Goal: Task Accomplishment & Management: Manage account settings

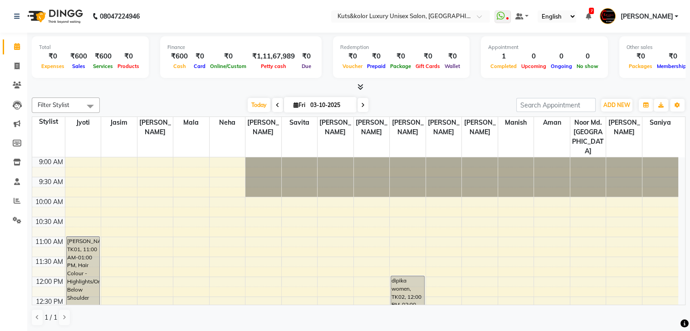
click at [634, 18] on link "[PERSON_NAME]" at bounding box center [639, 16] width 78 height 15
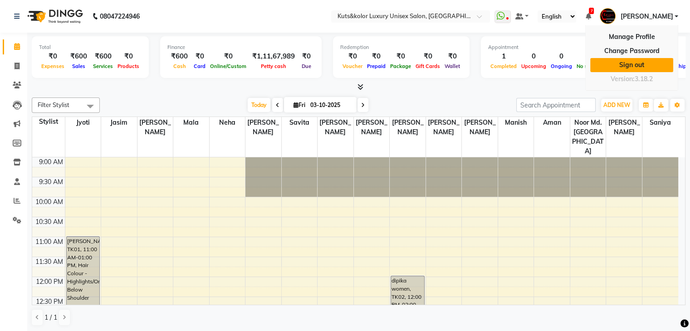
click at [636, 62] on link "Sign out" at bounding box center [631, 65] width 83 height 14
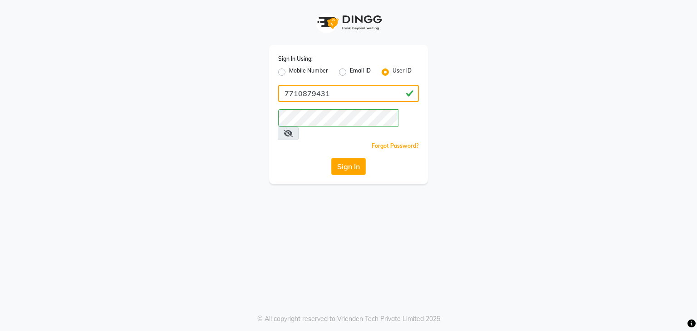
click at [294, 98] on input "7710879431" at bounding box center [348, 93] width 141 height 17
paste input "Dingg123"
type input "dingg123"
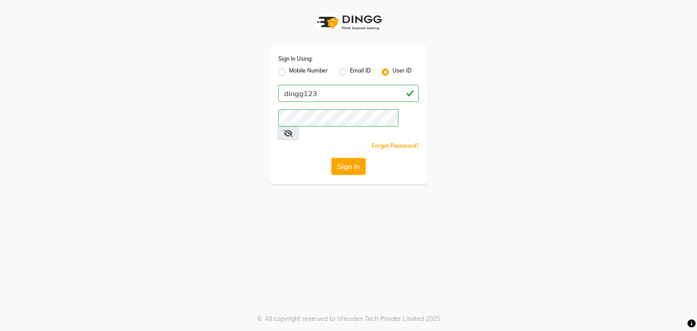
click at [293, 130] on icon at bounding box center [288, 133] width 9 height 7
click at [355, 158] on button "Sign In" at bounding box center [348, 166] width 34 height 17
click at [290, 71] on label "Mobile Number" at bounding box center [308, 72] width 39 height 11
click at [290, 71] on input "Mobile Number" at bounding box center [292, 70] width 6 height 6
radio input "true"
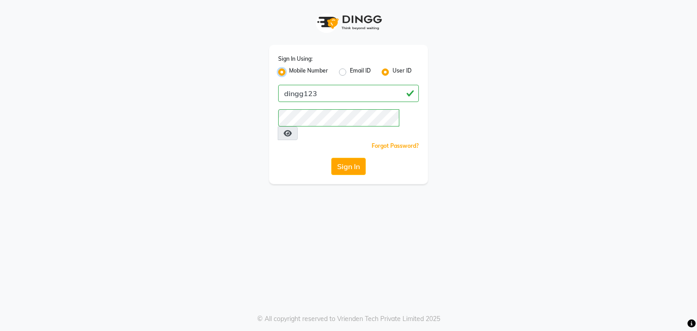
radio input "false"
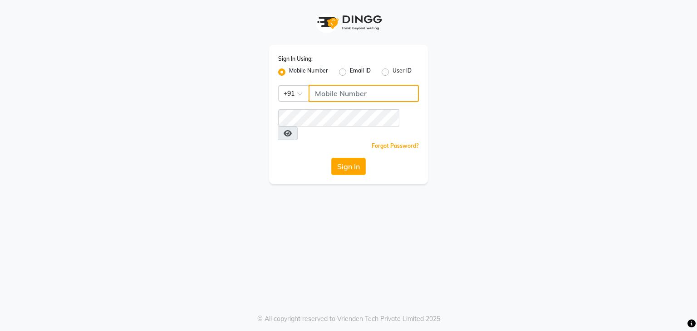
click at [328, 98] on input "Username" at bounding box center [364, 93] width 110 height 17
type input "7710879431"
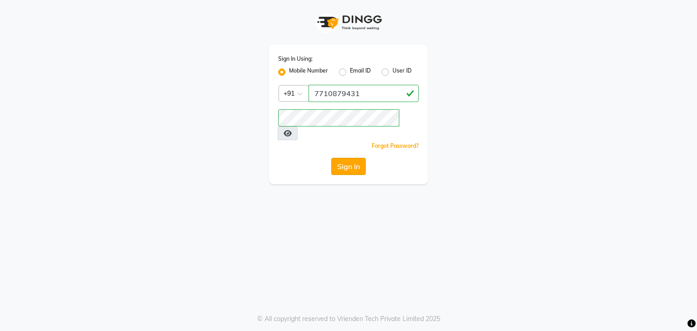
click at [353, 158] on button "Sign In" at bounding box center [348, 166] width 34 height 17
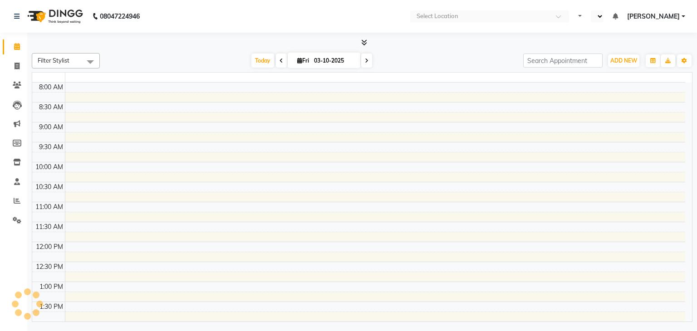
select select "en"
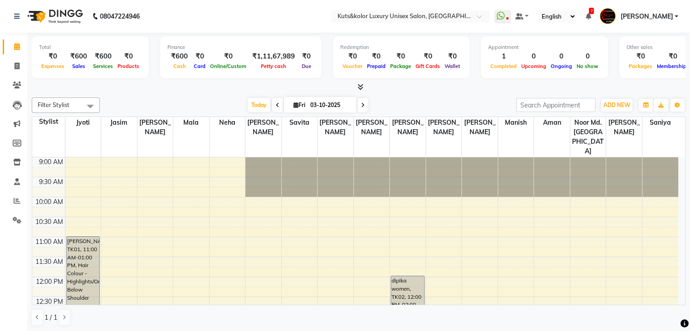
click at [648, 19] on span "[PERSON_NAME]" at bounding box center [646, 17] width 53 height 10
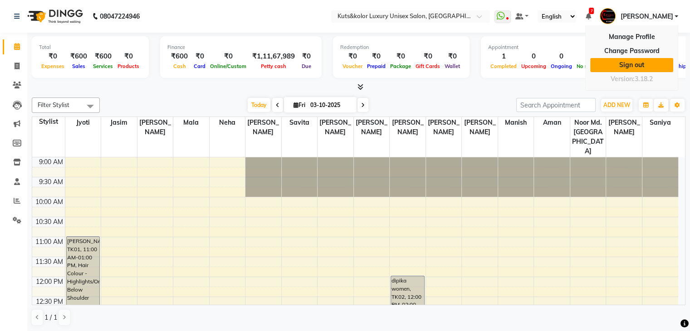
click at [638, 65] on link "Sign out" at bounding box center [631, 65] width 83 height 14
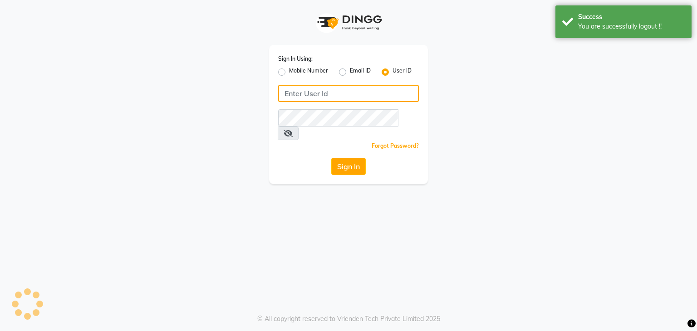
type input "7710879431"
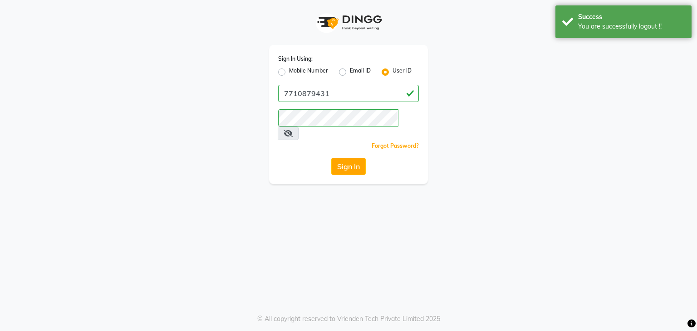
click at [303, 71] on label "Mobile Number" at bounding box center [308, 72] width 39 height 11
click at [295, 71] on input "Mobile Number" at bounding box center [292, 70] width 6 height 6
radio input "true"
radio input "false"
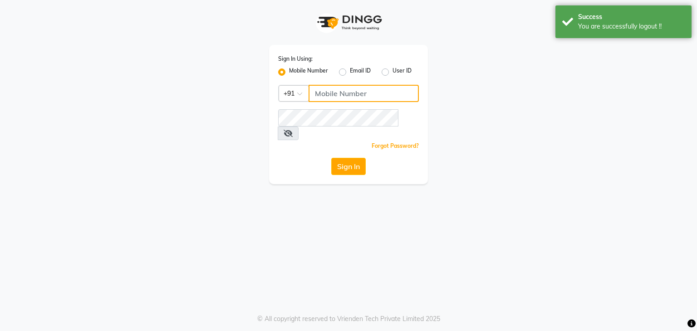
click at [326, 92] on input "Username" at bounding box center [364, 93] width 110 height 17
type input "9892097191"
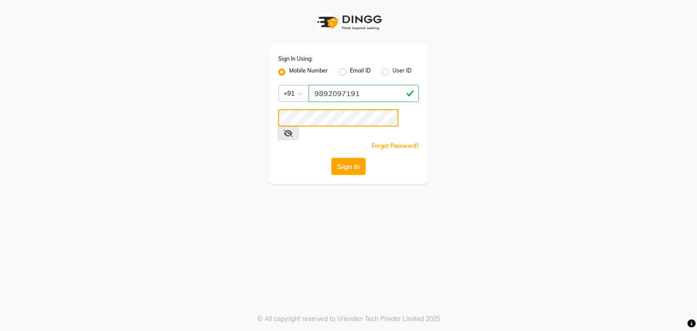
click at [331, 158] on button "Sign In" at bounding box center [348, 166] width 34 height 17
